Goal: Task Accomplishment & Management: Manage account settings

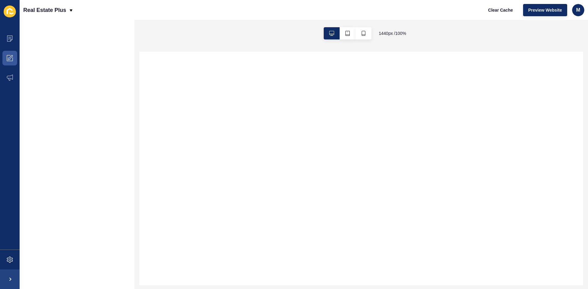
select select
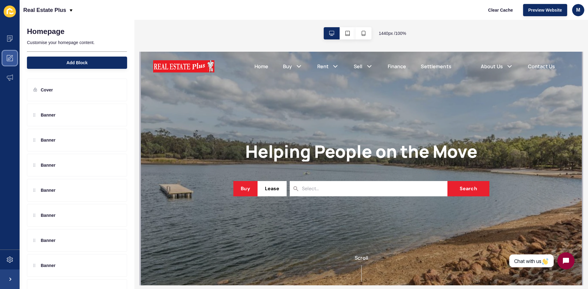
click at [8, 59] on icon at bounding box center [9, 59] width 2 height 2
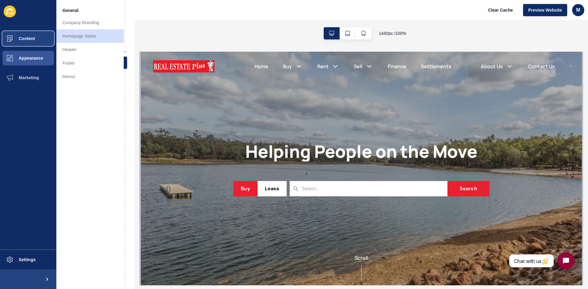
click at [13, 42] on span at bounding box center [10, 39] width 20 height 20
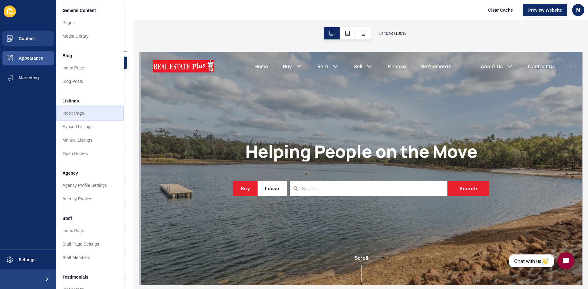
click at [84, 115] on link "Index Page" at bounding box center [89, 113] width 67 height 13
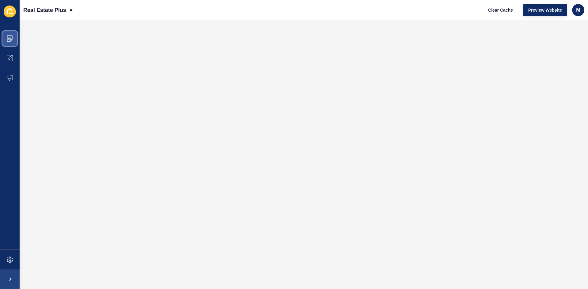
click at [11, 37] on icon at bounding box center [10, 39] width 6 height 6
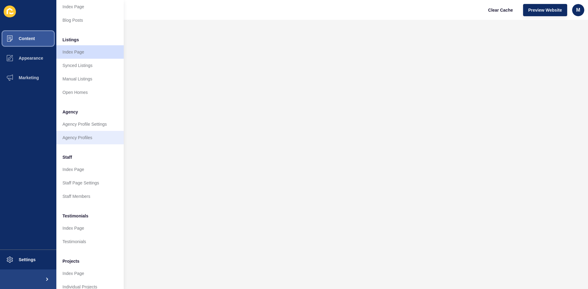
scroll to position [74, 0]
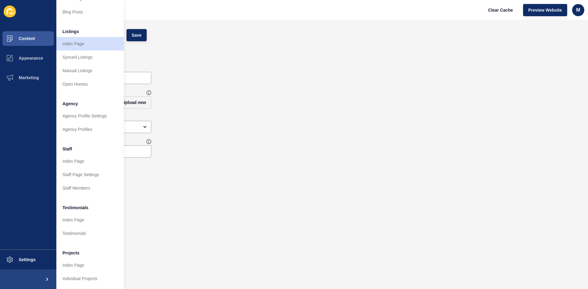
click at [210, 138] on div "Tint Opacity 100" at bounding box center [304, 148] width 556 height 25
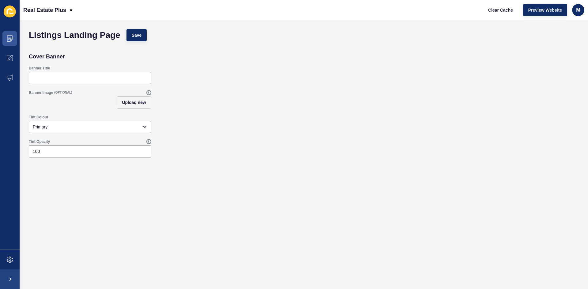
scroll to position [0, 0]
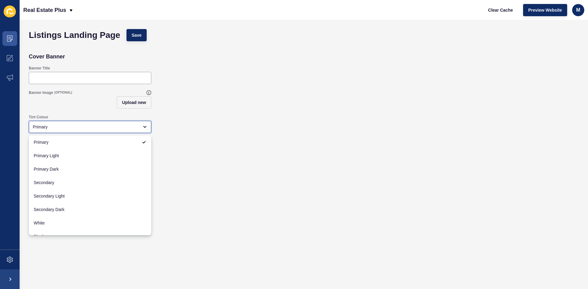
click at [145, 126] on icon "close menu" at bounding box center [144, 127] width 5 height 5
click at [187, 135] on div "Tint Colour Primary" at bounding box center [304, 124] width 556 height 25
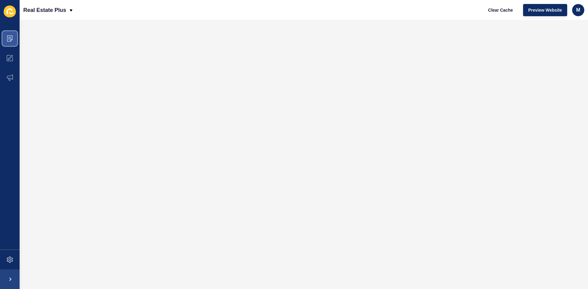
click at [9, 36] on icon at bounding box center [10, 39] width 6 height 6
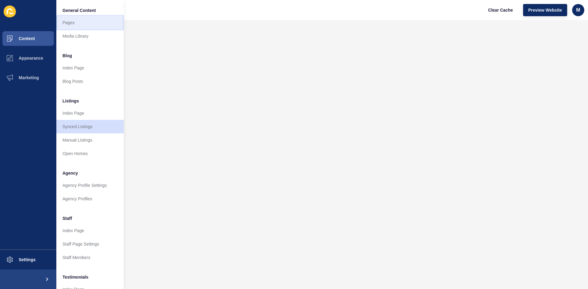
click at [77, 21] on link "Pages" at bounding box center [89, 22] width 67 height 13
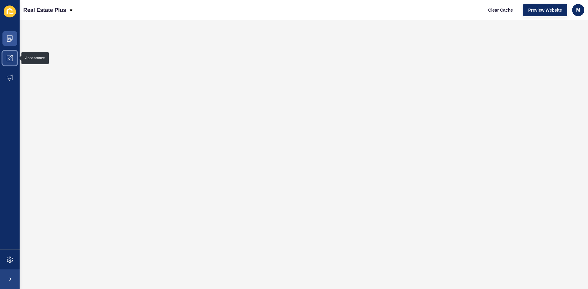
click at [9, 61] on span at bounding box center [10, 58] width 20 height 20
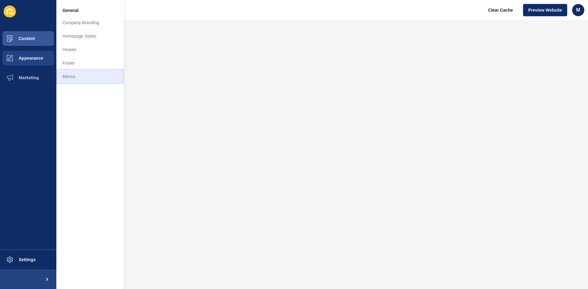
click at [77, 76] on link "Menus" at bounding box center [89, 76] width 67 height 13
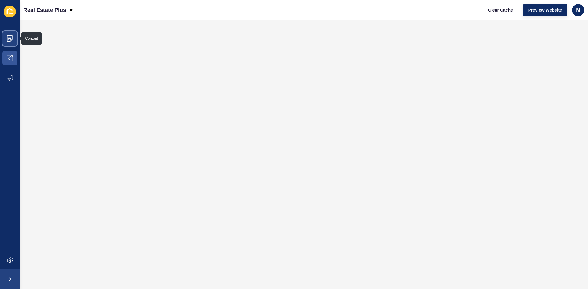
click at [7, 33] on span at bounding box center [10, 39] width 20 height 20
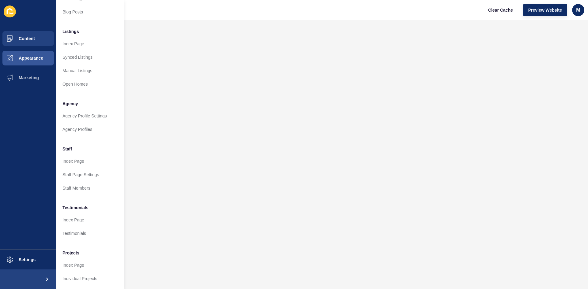
scroll to position [74, 0]
drag, startPoint x: 87, startPoint y: 132, endPoint x: 89, endPoint y: 125, distance: 7.9
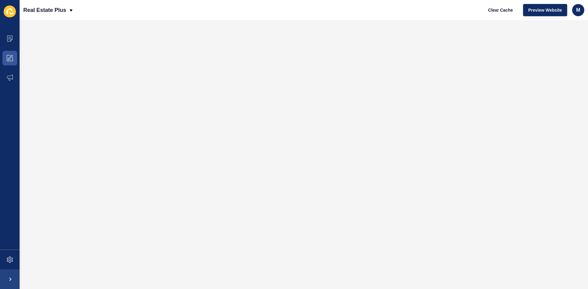
scroll to position [0, 0]
click at [6, 40] on span at bounding box center [10, 39] width 20 height 20
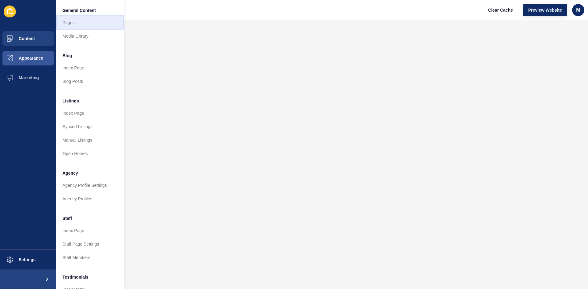
click at [86, 27] on link "Pages" at bounding box center [89, 22] width 67 height 13
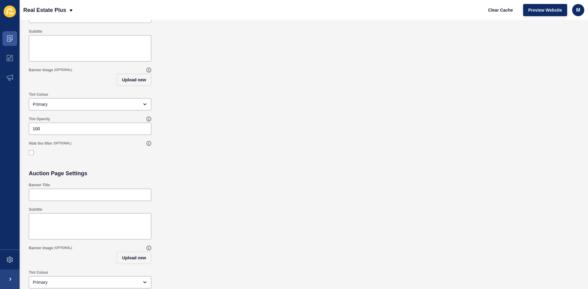
scroll to position [88, 0]
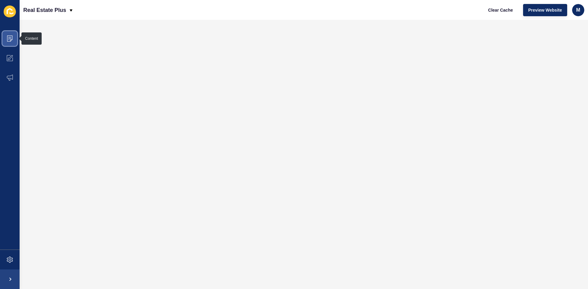
click at [4, 36] on span at bounding box center [10, 39] width 20 height 20
click at [9, 39] on icon at bounding box center [10, 39] width 6 height 6
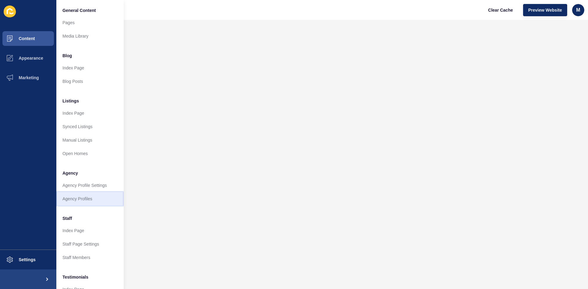
click at [92, 199] on link "Agency Profiles" at bounding box center [89, 198] width 67 height 13
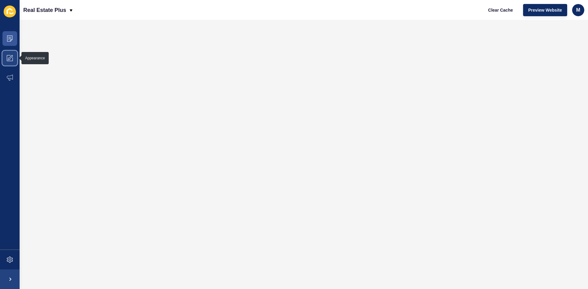
click at [2, 55] on span at bounding box center [10, 58] width 20 height 20
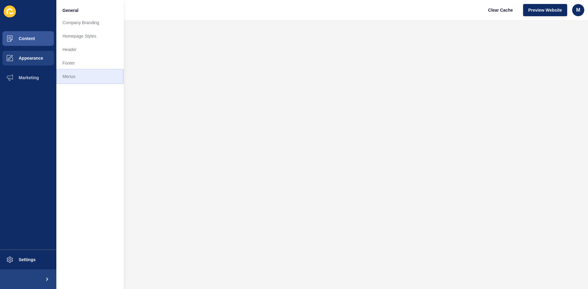
click at [78, 74] on link "Menus" at bounding box center [89, 76] width 67 height 13
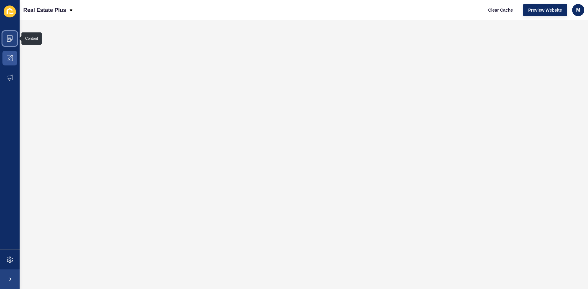
click at [9, 39] on icon at bounding box center [10, 39] width 6 height 6
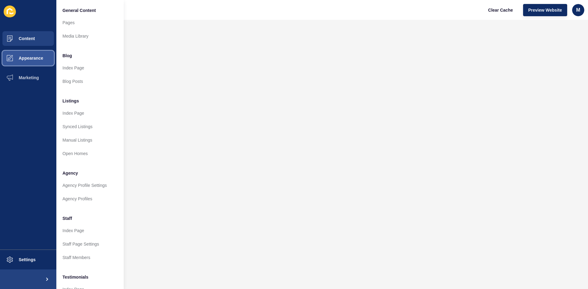
click at [13, 59] on span "Appearance" at bounding box center [21, 58] width 44 height 5
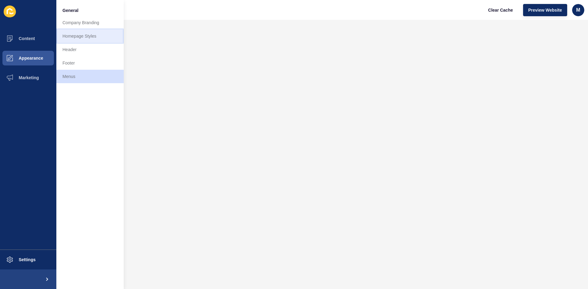
click at [74, 40] on link "Homepage Styles" at bounding box center [89, 35] width 67 height 13
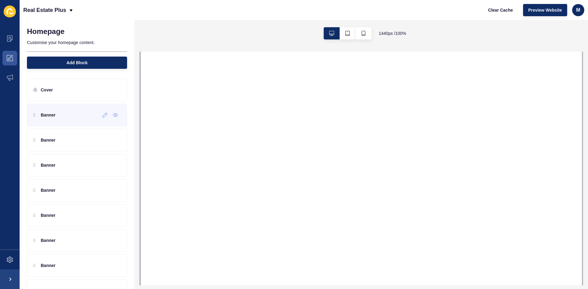
select select
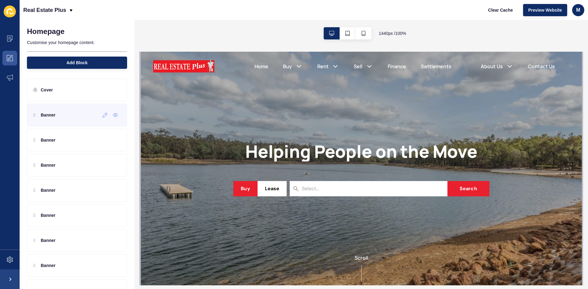
click at [60, 123] on div "Banner" at bounding box center [77, 115] width 100 height 23
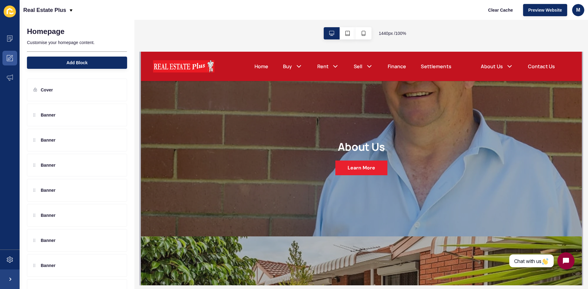
scroll to position [276, 0]
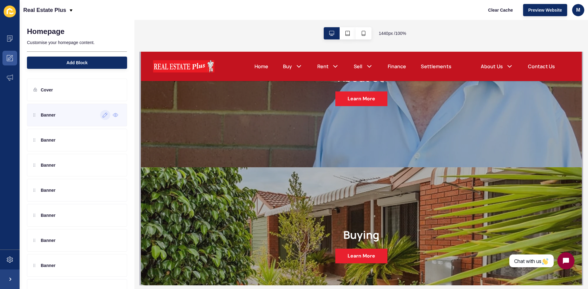
click at [103, 117] on icon at bounding box center [105, 115] width 5 height 5
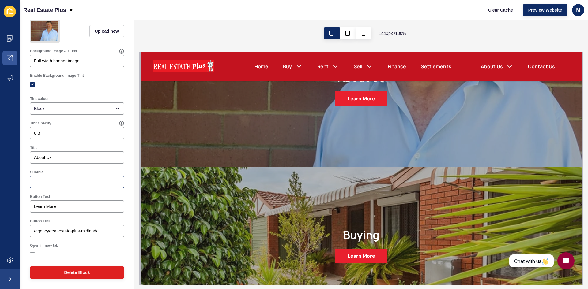
scroll to position [65, 0]
drag, startPoint x: 103, startPoint y: 232, endPoint x: 25, endPoint y: 232, distance: 77.8
click at [25, 232] on div "Banner < Back Save Enabled Image Upload new Background Image Alt Text Full widt…" at bounding box center [77, 125] width 115 height 330
paste input "https://realestateplus.com.au/what-were-all-about"
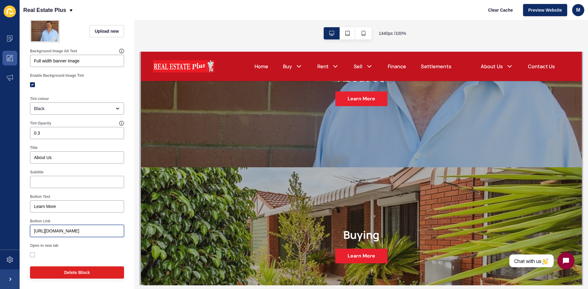
drag, startPoint x: 75, startPoint y: 232, endPoint x: 25, endPoint y: 235, distance: 50.3
click at [25, 235] on div "Banner < Back Save Enabled Image Upload new Background Image Alt Text Full widt…" at bounding box center [77, 125] width 115 height 330
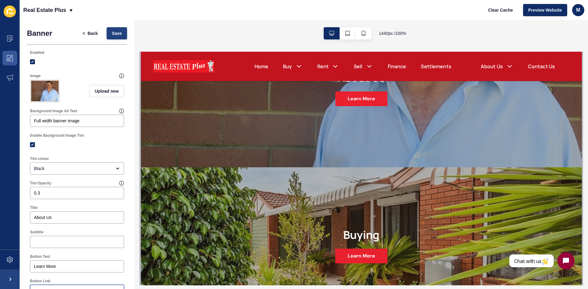
type input "/what-were-all-about/"
click at [111, 30] on button "Save" at bounding box center [117, 33] width 21 height 12
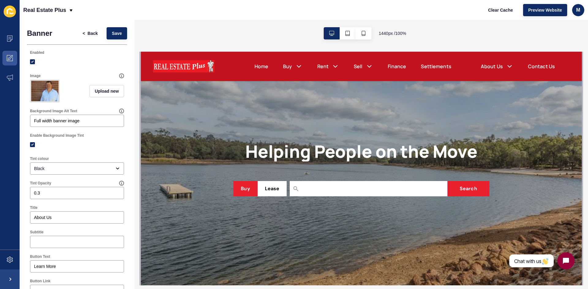
scroll to position [214, 0]
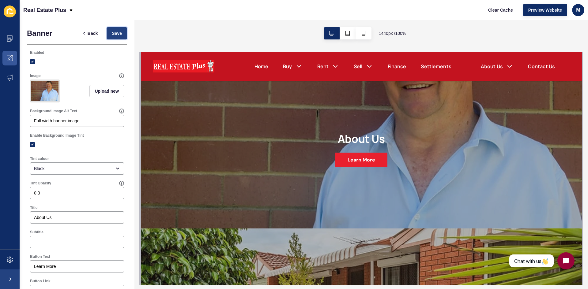
click at [118, 30] on button "Save" at bounding box center [117, 33] width 21 height 12
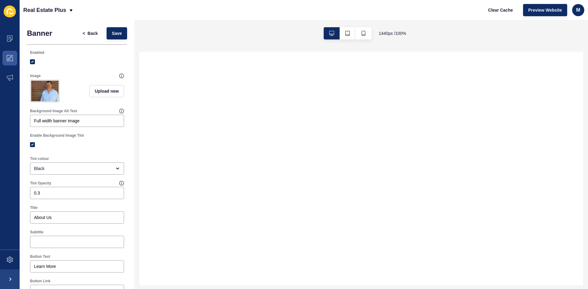
select select
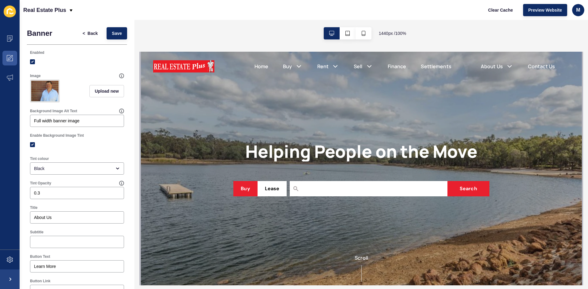
scroll to position [0, 0]
click at [83, 31] on span "<" at bounding box center [84, 33] width 2 height 6
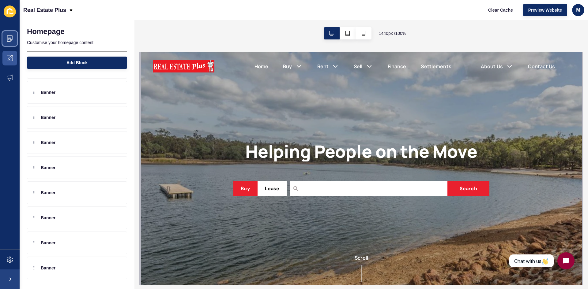
click at [2, 36] on span at bounding box center [10, 39] width 20 height 20
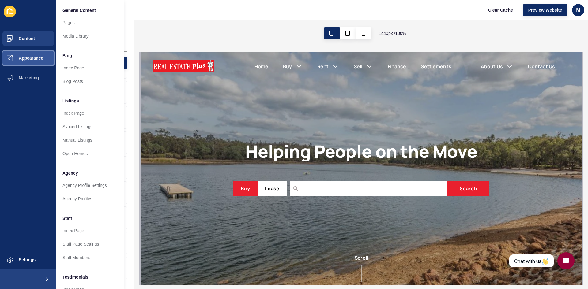
click at [42, 58] on span "Appearance" at bounding box center [21, 58] width 44 height 5
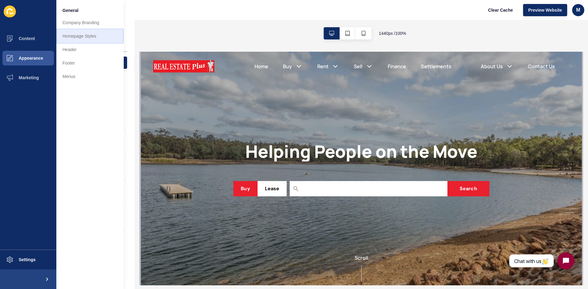
click at [86, 36] on link "Homepage Styles" at bounding box center [89, 35] width 67 height 13
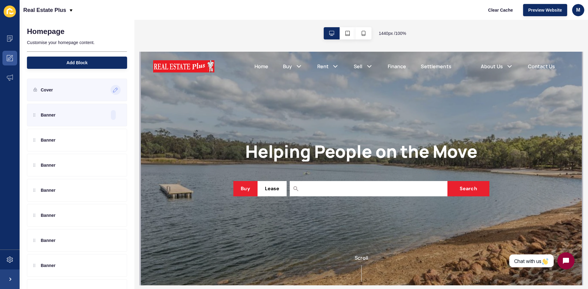
click at [113, 89] on icon at bounding box center [115, 90] width 5 height 5
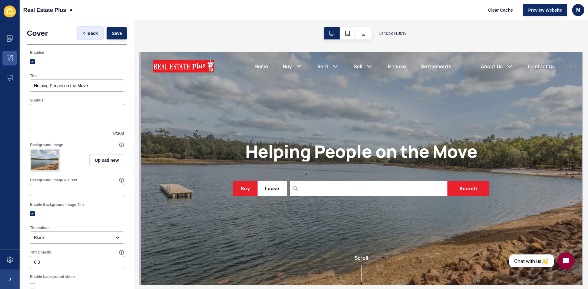
click at [88, 37] on button "< Back" at bounding box center [90, 33] width 26 height 12
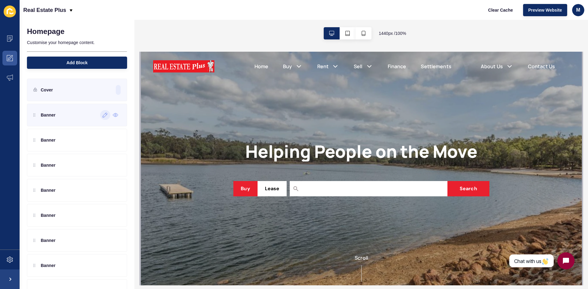
click at [100, 121] on div "Banner" at bounding box center [77, 115] width 100 height 23
click at [103, 116] on icon at bounding box center [105, 115] width 5 height 5
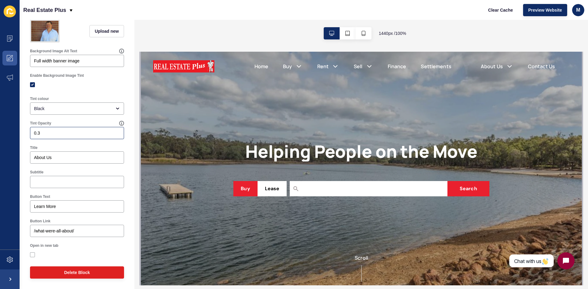
scroll to position [65, 0]
click at [14, 39] on span at bounding box center [10, 39] width 20 height 20
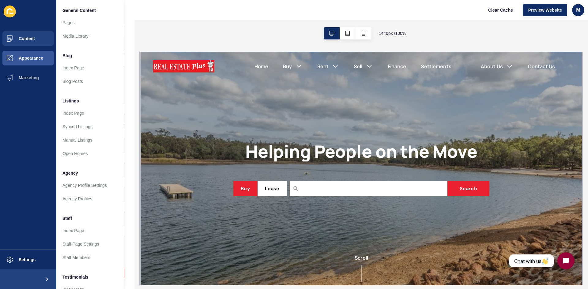
click at [129, 71] on div "Banner < Back Save Enabled Image Upload new Background Image Alt Text Full widt…" at bounding box center [77, 125] width 115 height 330
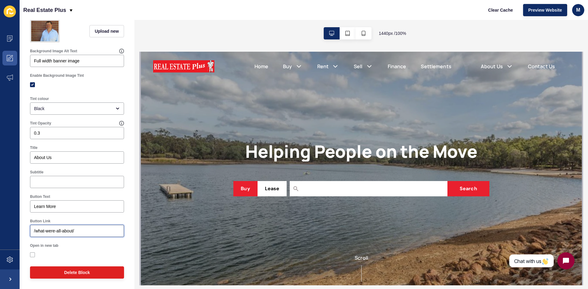
drag, startPoint x: 80, startPoint y: 232, endPoint x: 35, endPoint y: 235, distance: 45.5
click at [35, 235] on div "/what-were-all-about/" at bounding box center [77, 231] width 94 height 12
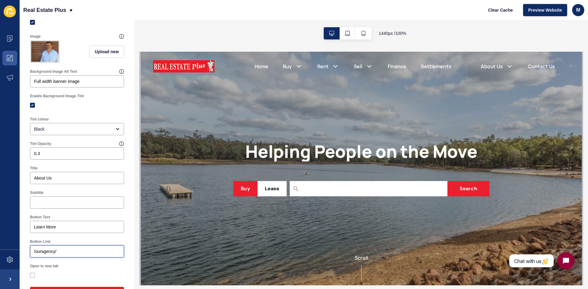
scroll to position [0, 0]
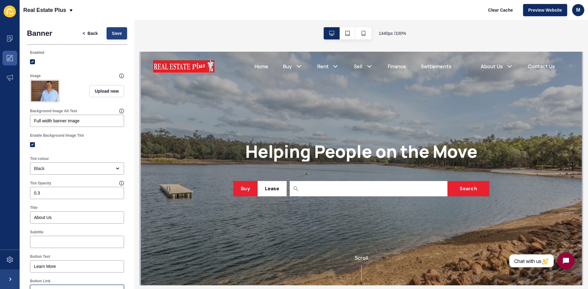
type input "/ouragency/"
click at [117, 35] on span "Save" at bounding box center [117, 33] width 10 height 6
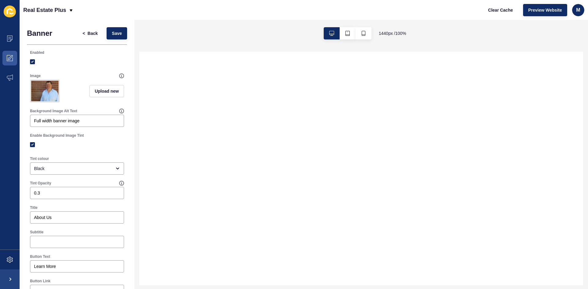
select select
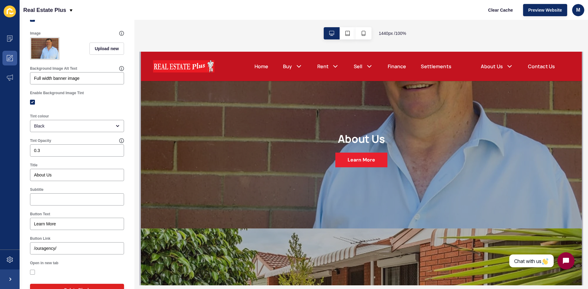
scroll to position [65, 0]
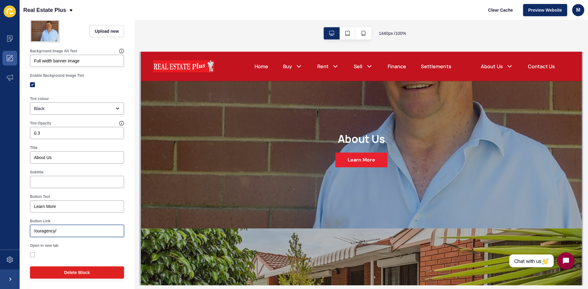
drag, startPoint x: 56, startPoint y: 232, endPoint x: 0, endPoint y: 241, distance: 56.8
click at [0, 241] on div "Content Appearance Marketing Settings Real Estate Plus Clear Cache Preview Webs…" at bounding box center [294, 144] width 588 height 289
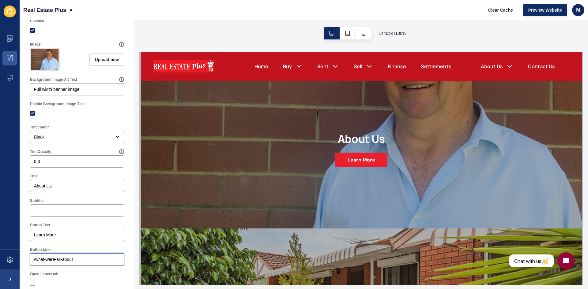
scroll to position [0, 0]
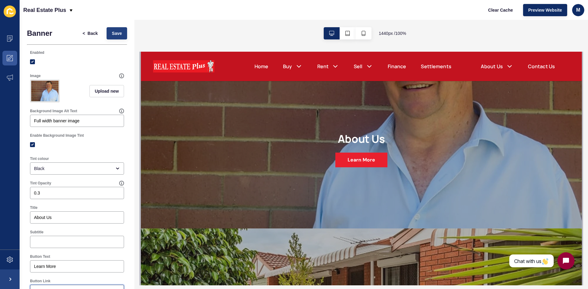
type input "/what-were-all-about"
click at [112, 35] on span "Save" at bounding box center [117, 33] width 10 height 6
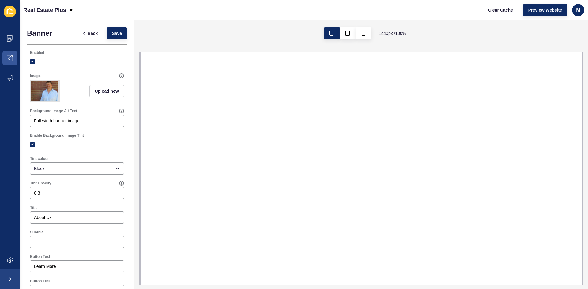
select select
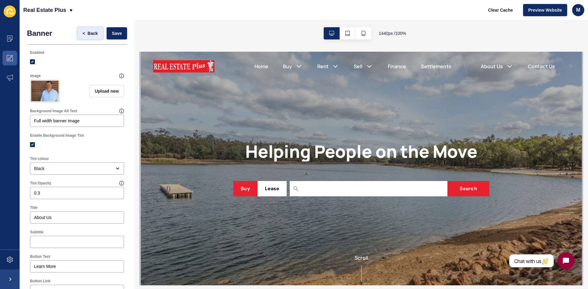
click at [83, 32] on span "<" at bounding box center [84, 33] width 2 height 6
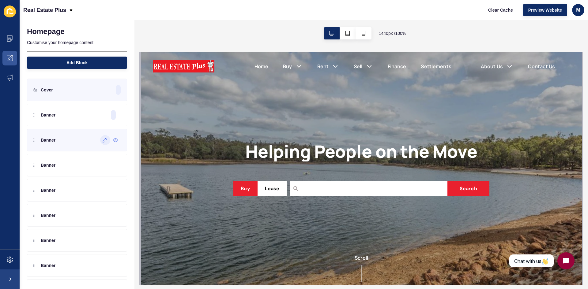
click at [100, 138] on div at bounding box center [105, 140] width 10 height 10
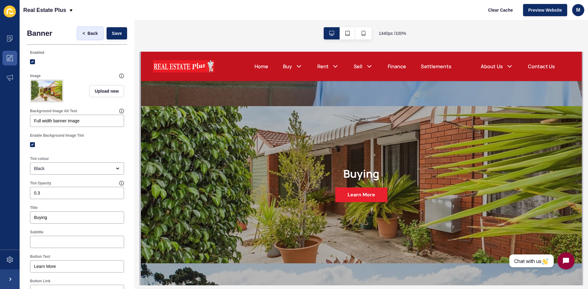
click at [92, 34] on span "Back" at bounding box center [93, 33] width 10 height 6
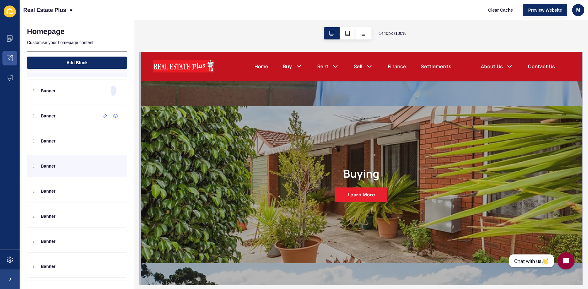
scroll to position [61, 0]
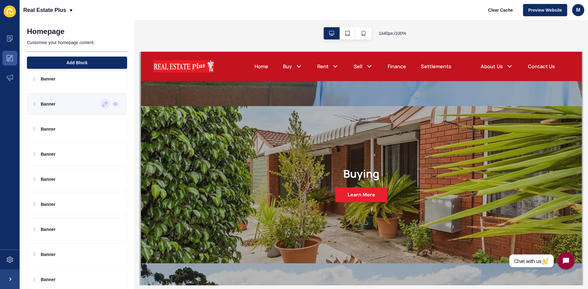
click at [100, 107] on div at bounding box center [105, 104] width 10 height 10
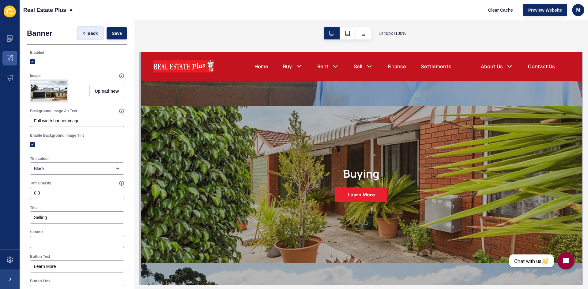
click at [83, 31] on span "<" at bounding box center [84, 33] width 2 height 6
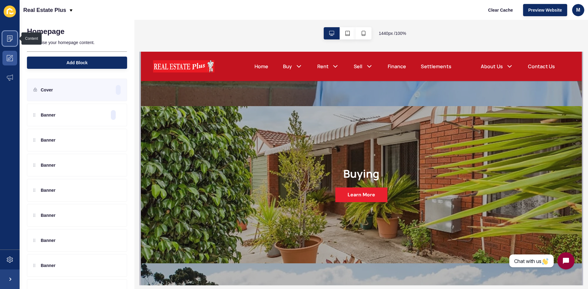
click at [19, 43] on span at bounding box center [10, 39] width 20 height 20
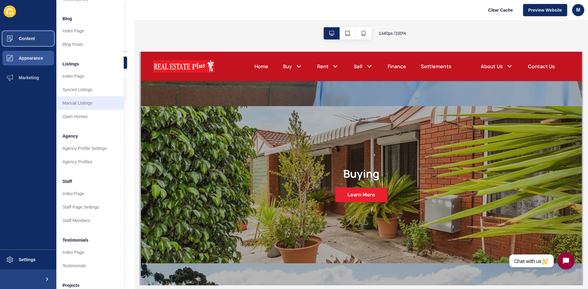
scroll to position [74, 0]
